Goal: Task Accomplishment & Management: Complete application form

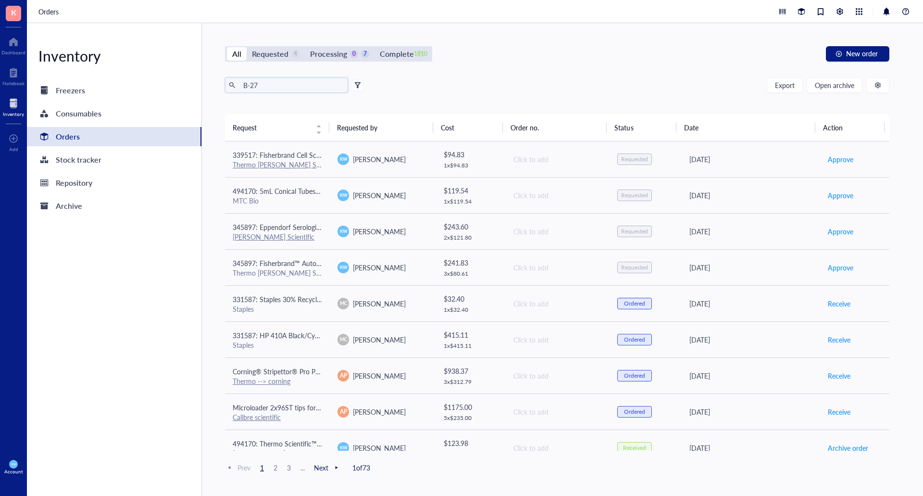
click at [271, 87] on input "B-27" at bounding box center [291, 85] width 105 height 14
click at [308, 88] on input "B-27" at bounding box center [291, 85] width 105 height 14
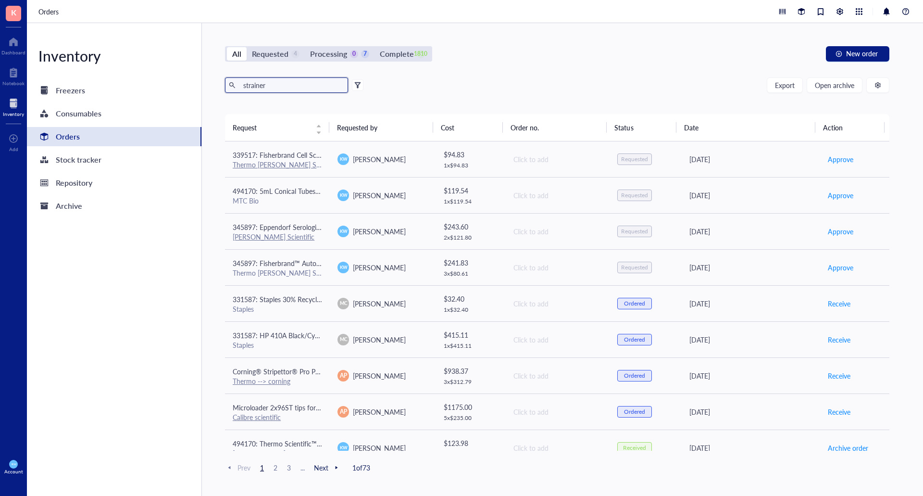
type input "strainer"
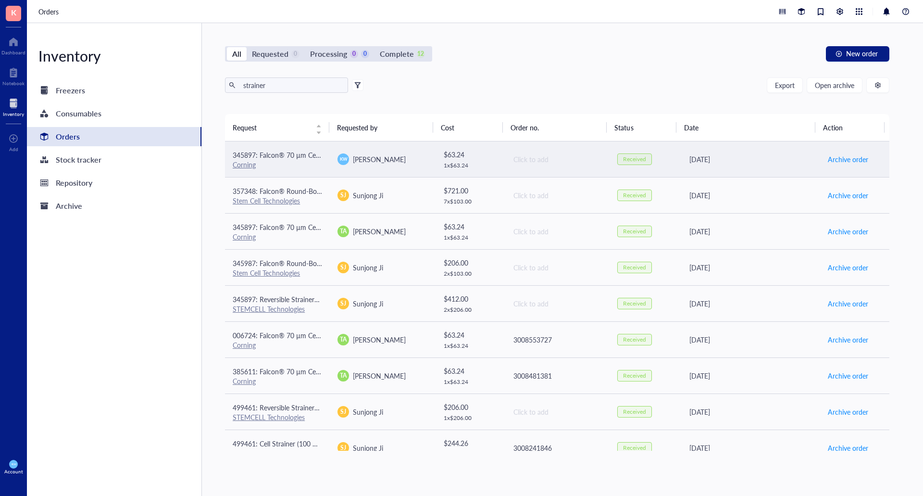
click at [409, 159] on div "[PERSON_NAME]" at bounding box center [382, 159] width 89 height 12
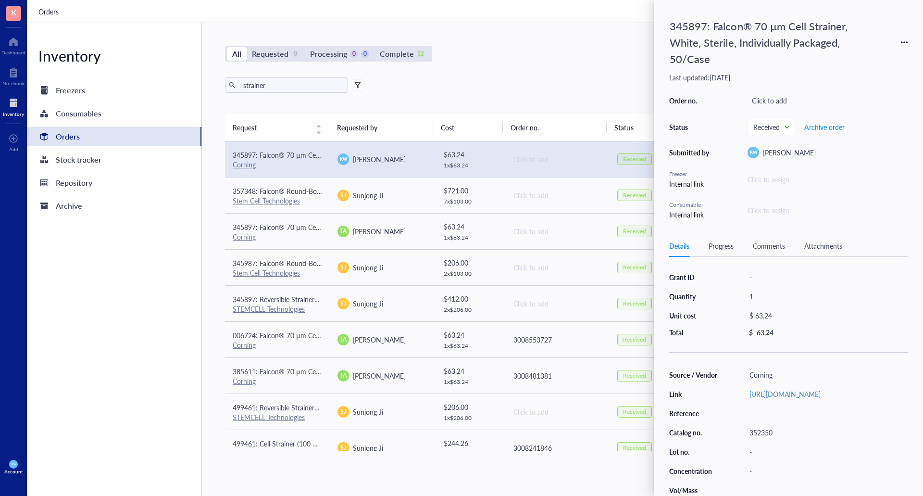
click at [507, 60] on div "All Requested 0 Processing 0 0 Complete 12 New order" at bounding box center [557, 53] width 665 height 15
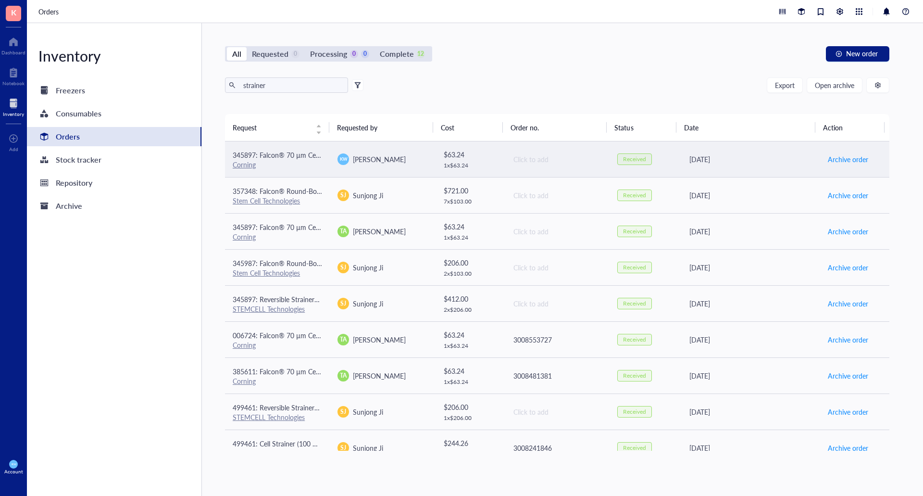
click at [417, 156] on div "[PERSON_NAME]" at bounding box center [382, 159] width 89 height 12
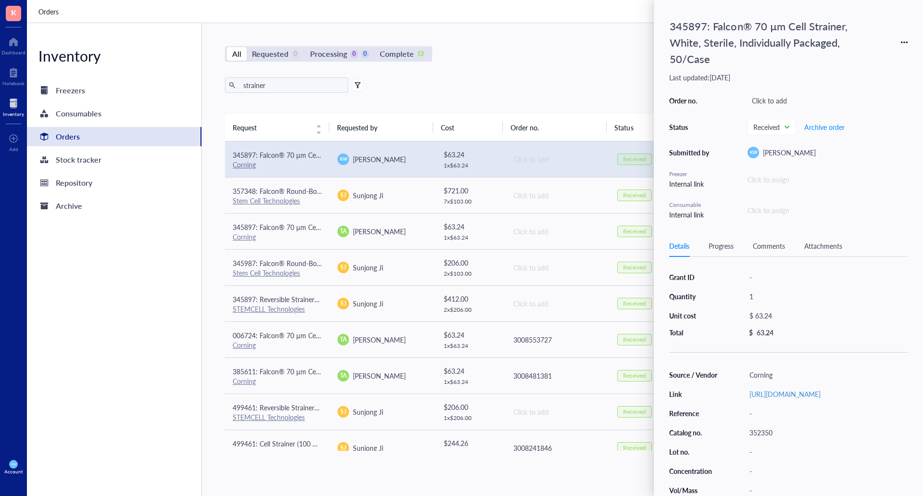
click at [901, 44] on icon at bounding box center [904, 42] width 7 height 7
click at [855, 56] on span "Request again" at bounding box center [870, 56] width 61 height 11
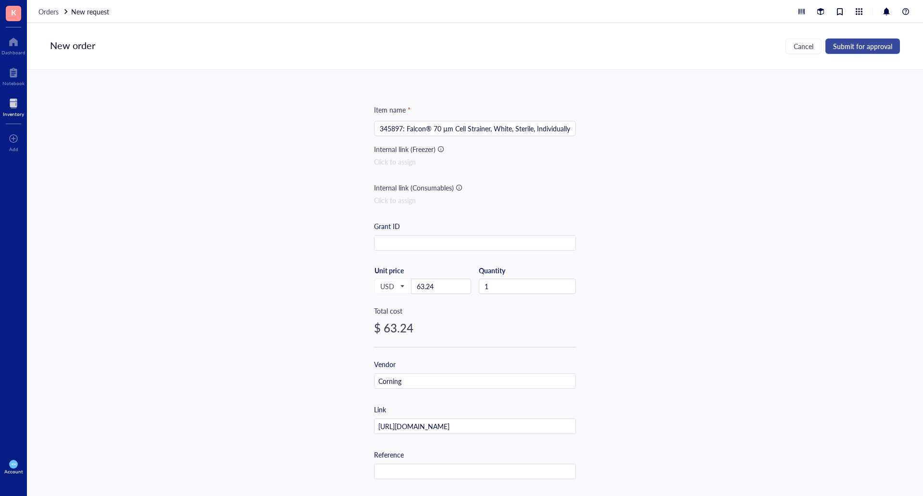
click at [873, 48] on span "Submit for approval" at bounding box center [862, 46] width 59 height 8
